Goal: Communication & Community: Answer question/provide support

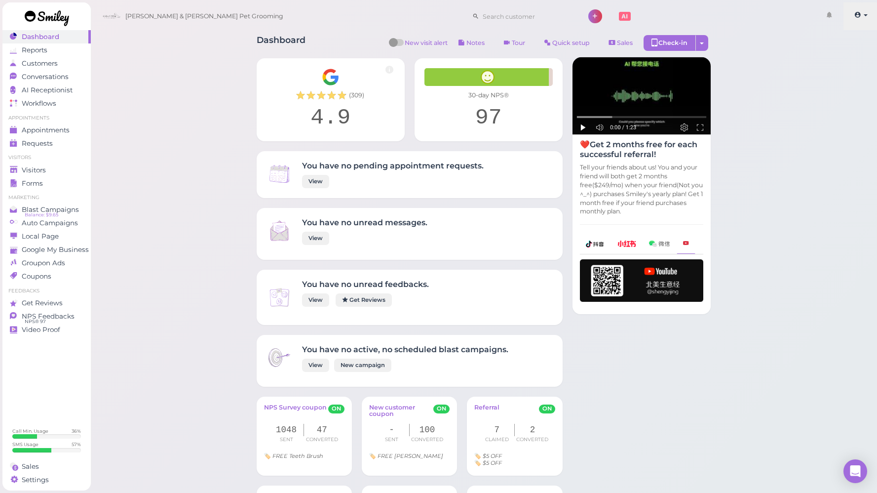
click at [863, 18] on link at bounding box center [861, 16] width 35 height 28
click at [46, 316] on span "NPS Feedbacks" at bounding box center [48, 316] width 53 height 8
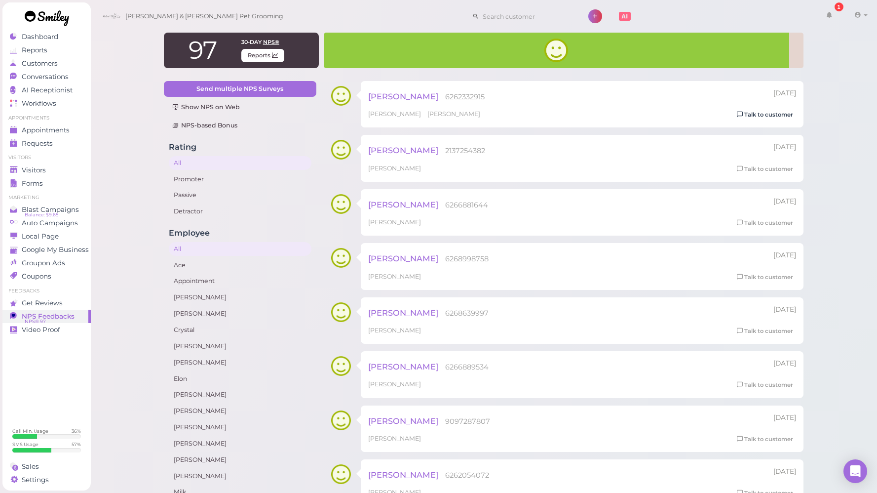
click at [783, 116] on link "Talk to customer" at bounding box center [765, 115] width 62 height 10
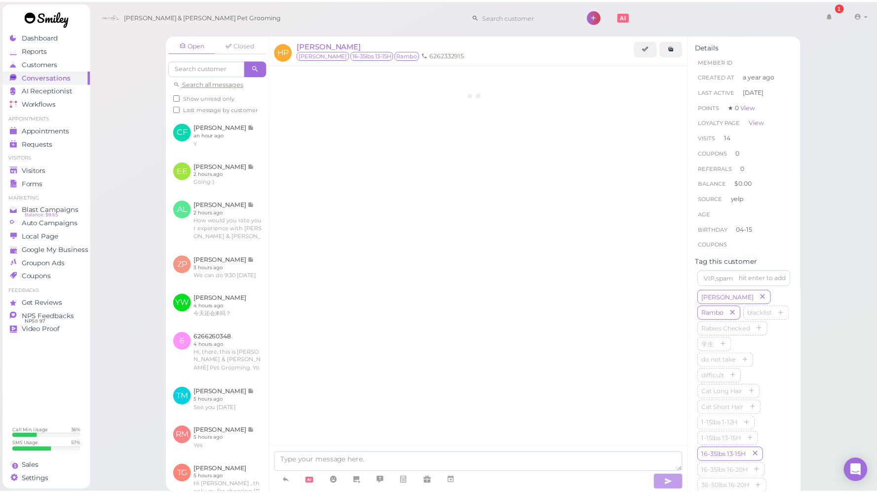
scroll to position [1250, 0]
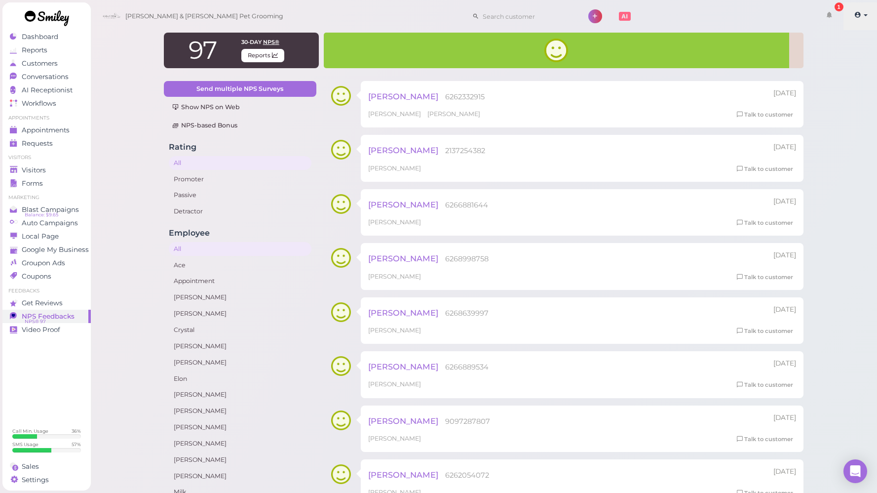
click at [860, 13] on icon at bounding box center [857, 14] width 7 height 9
click at [821, 71] on link "Logout" at bounding box center [838, 75] width 80 height 12
